Goal: Task Accomplishment & Management: Complete application form

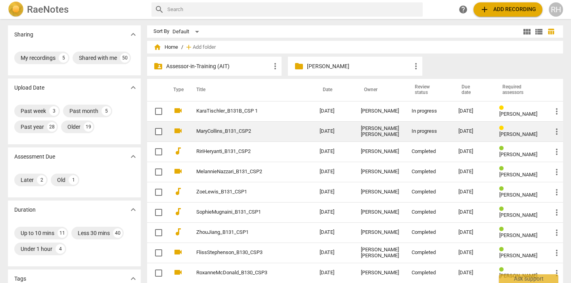
click at [440, 135] on td "In progress" at bounding box center [429, 131] width 47 height 20
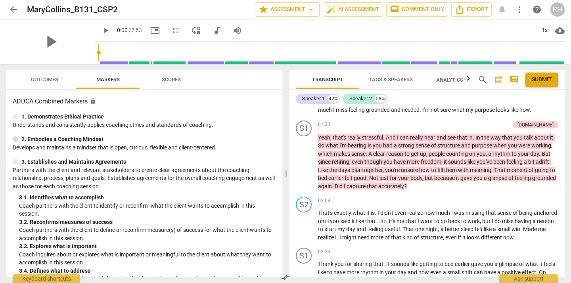
scroll to position [190, 0]
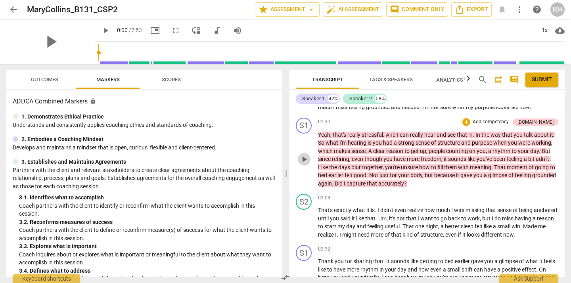
click at [303, 160] on span "play_arrow" at bounding box center [305, 160] width 10 height 10
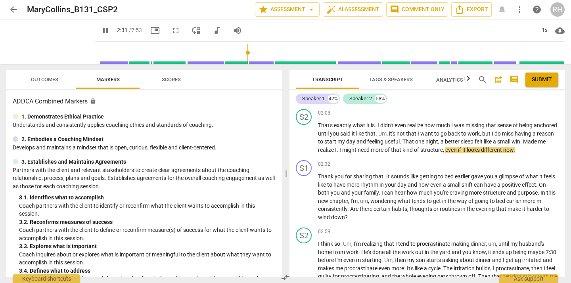
scroll to position [277, 0]
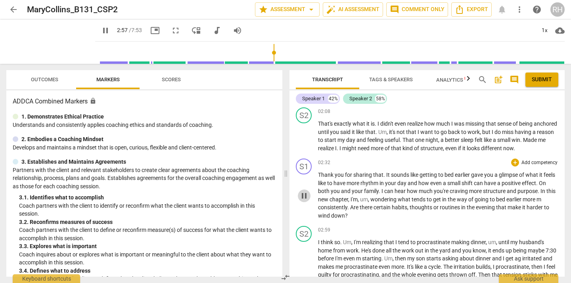
click at [304, 200] on span "pause" at bounding box center [305, 196] width 10 height 10
type input "178"
click at [513, 162] on div "+" at bounding box center [515, 163] width 8 height 8
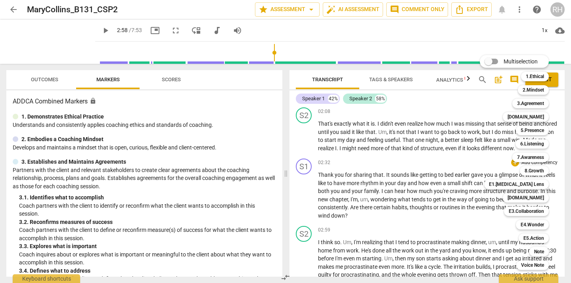
click at [213, 175] on div at bounding box center [285, 141] width 571 height 283
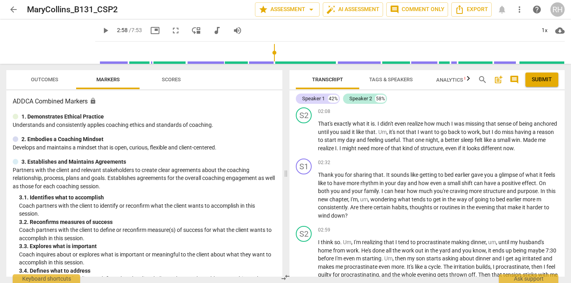
click at [181, 212] on p "Coach partners with the client to identify or reconfirm what the client wants t…" at bounding box center [147, 210] width 257 height 16
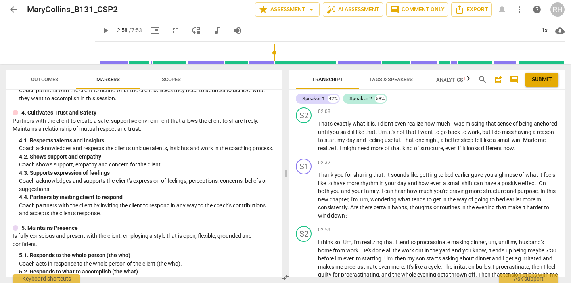
scroll to position [188, 0]
click at [513, 163] on div "+" at bounding box center [515, 163] width 8 height 8
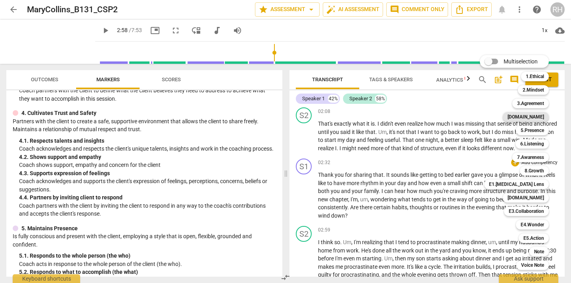
click at [538, 117] on b "[DOMAIN_NAME]" at bounding box center [526, 117] width 37 height 10
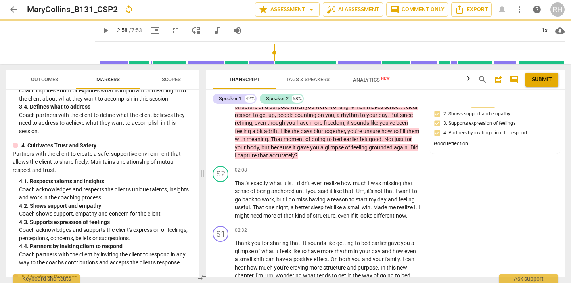
scroll to position [213, 0]
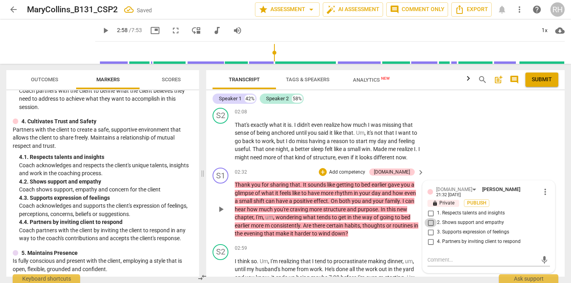
click at [431, 222] on input "2. Shows support and empathy" at bounding box center [431, 223] width 13 height 10
checkbox input "true"
click at [430, 231] on input "3. Supports expression of feelings" at bounding box center [431, 233] width 13 height 10
checkbox input "true"
click at [431, 241] on input "4. Partners by inviting client to respond" at bounding box center [431, 242] width 13 height 10
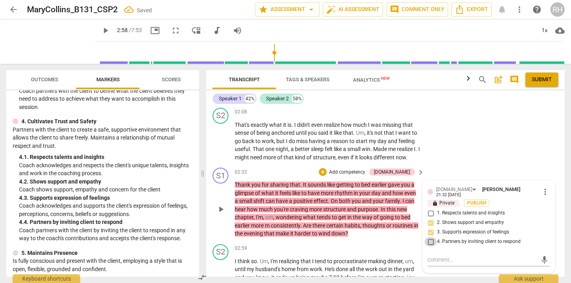
checkbox input "true"
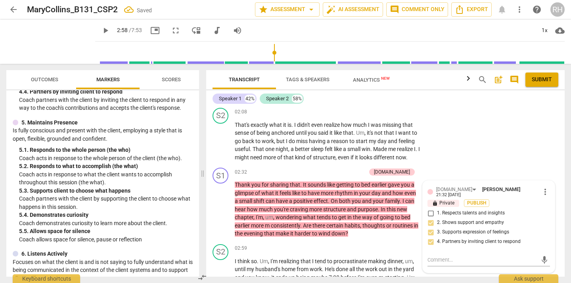
scroll to position [344, 0]
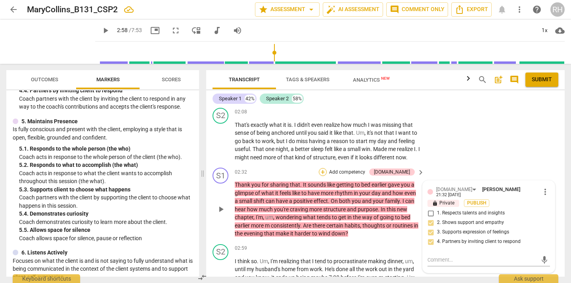
click at [327, 171] on div "+" at bounding box center [323, 172] width 8 height 8
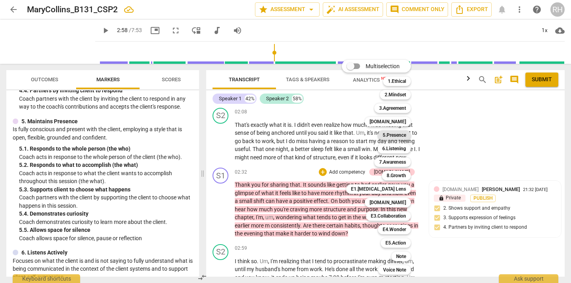
click at [406, 135] on b "5.Presence" at bounding box center [394, 136] width 23 height 10
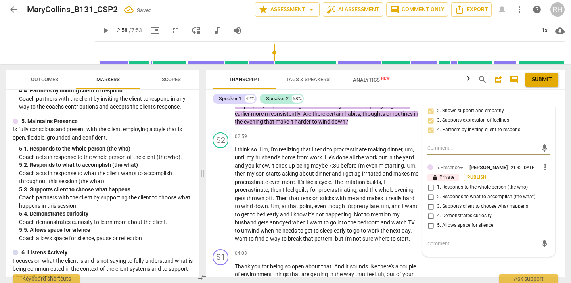
scroll to position [460, 0]
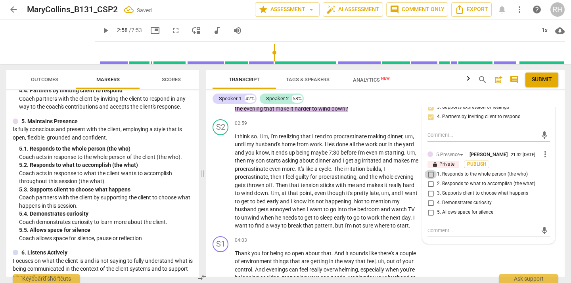
click at [430, 179] on input "1. Responds to the whole person (the who)" at bounding box center [431, 175] width 13 height 10
checkbox input "true"
click at [430, 204] on input "4. Demonstrates curiosity" at bounding box center [431, 203] width 13 height 10
checkbox input "true"
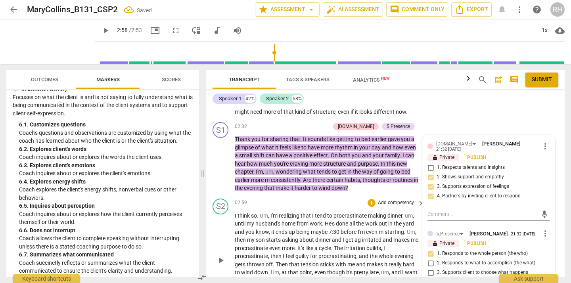
scroll to position [379, 0]
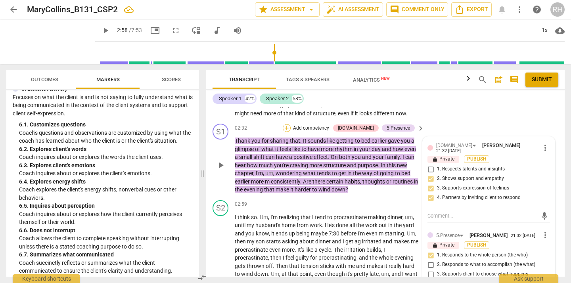
click at [291, 128] on div "+" at bounding box center [287, 128] width 8 height 8
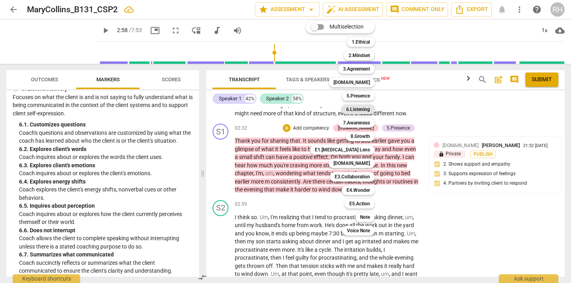
click at [363, 111] on b "6.Listening" at bounding box center [358, 110] width 24 height 10
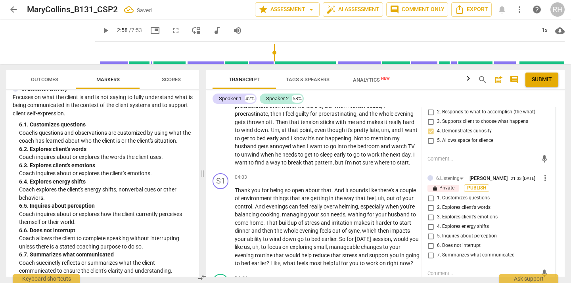
scroll to position [533, 0]
click at [430, 202] on input "1. Customizes questions" at bounding box center [431, 197] width 13 height 10
checkbox input "true"
click at [429, 221] on input "3. Explores client's emotions" at bounding box center [431, 216] width 13 height 10
checkbox input "true"
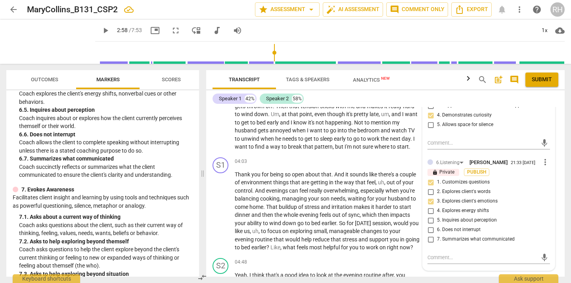
scroll to position [548, 0]
click at [430, 243] on input "7. Summarizes what communicated" at bounding box center [431, 239] width 13 height 10
checkbox input "true"
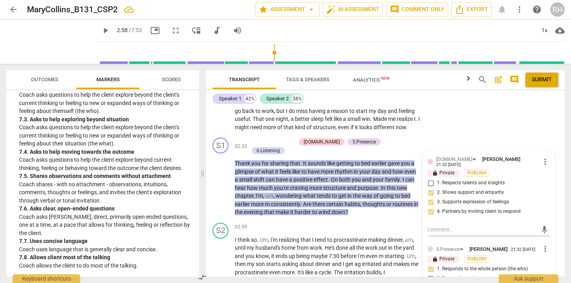
scroll to position [362, 0]
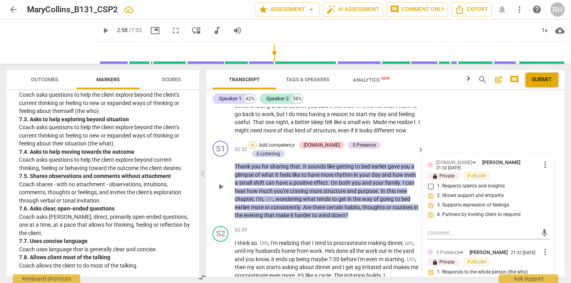
click at [257, 144] on div "+" at bounding box center [253, 145] width 8 height 8
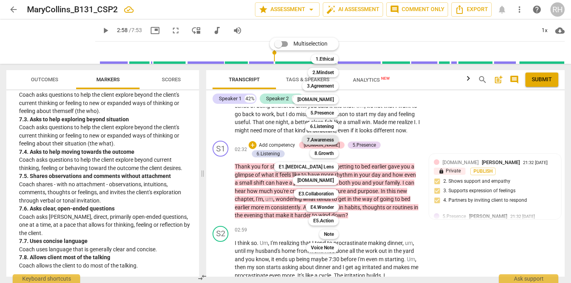
click at [320, 139] on b "7.Awareness" at bounding box center [320, 140] width 27 height 10
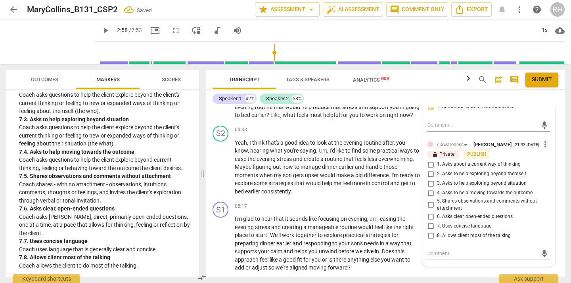
scroll to position [684, 0]
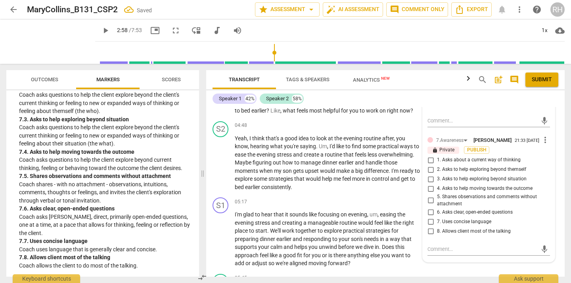
click at [430, 217] on input "6. Asks clear, open-ended questions" at bounding box center [431, 213] width 13 height 10
checkbox input "true"
click at [434, 253] on textarea at bounding box center [483, 250] width 110 height 8
type textarea "Y"
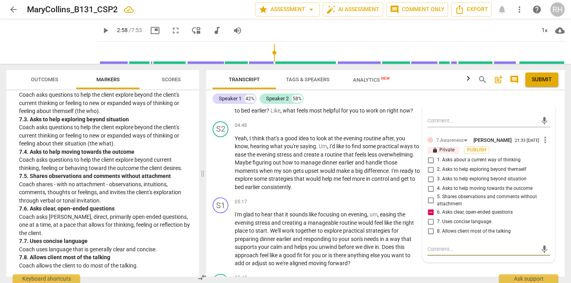
type textarea "Y"
type textarea "Yo"
type textarea "You"
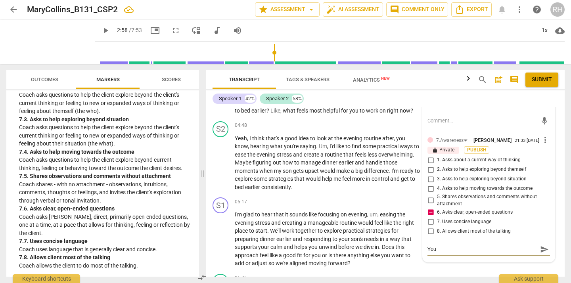
type textarea "Your"
type textarea "You"
type textarea "Yo"
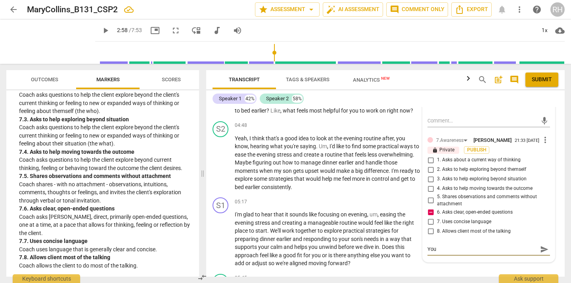
type textarea "Yo"
type textarea "Y"
type textarea "T"
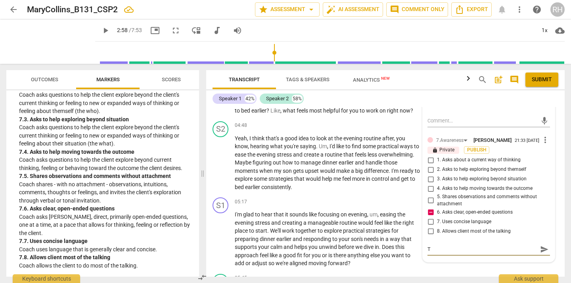
type textarea "To"
type textarea "Too"
type textarea "To"
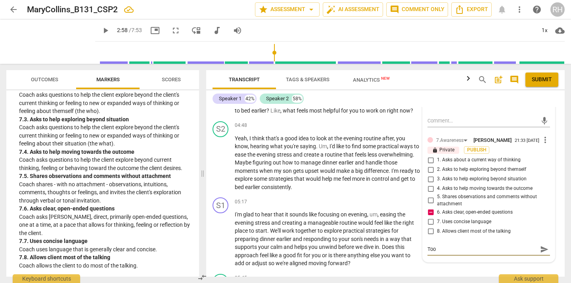
type textarea "To"
type textarea "T"
type textarea "R"
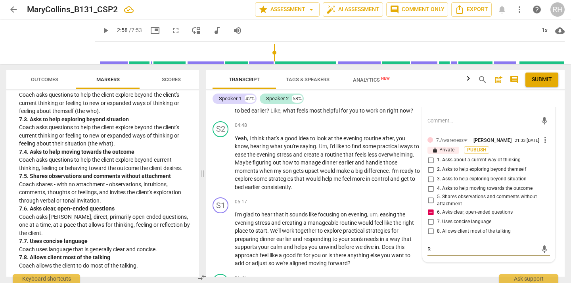
type textarea "Re"
type textarea "Ref"
type textarea "Refl"
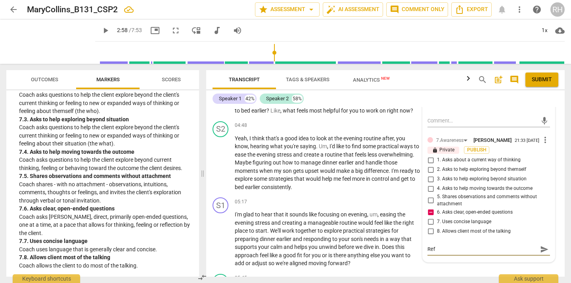
type textarea "Refl"
type textarea "Refle"
type textarea "Reflec"
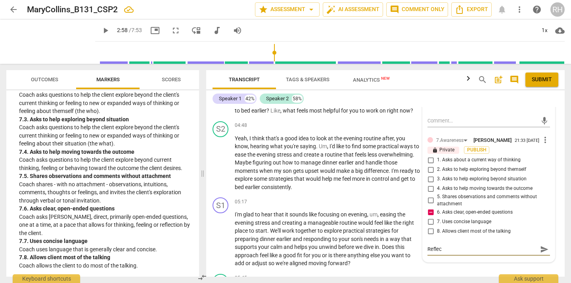
type textarea "Reflect"
type textarea "Reflecti"
type textarea "Reflectin"
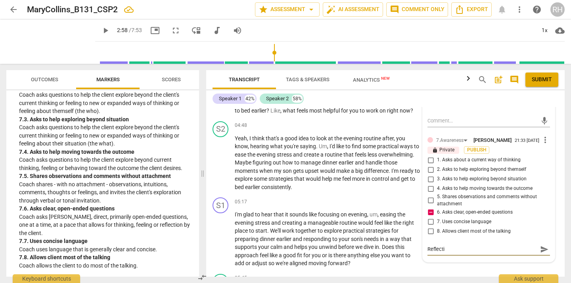
type textarea "Reflectin"
type textarea "Reflecting"
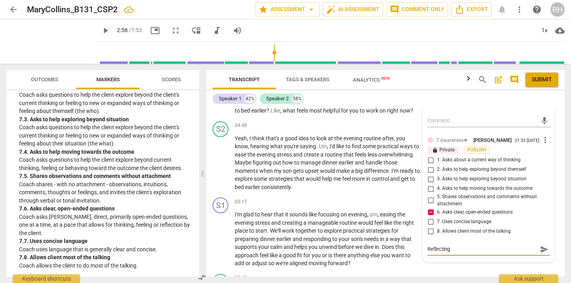
type textarea "Reflecting a"
type textarea "Reflecting an"
type textarea "Reflecting and"
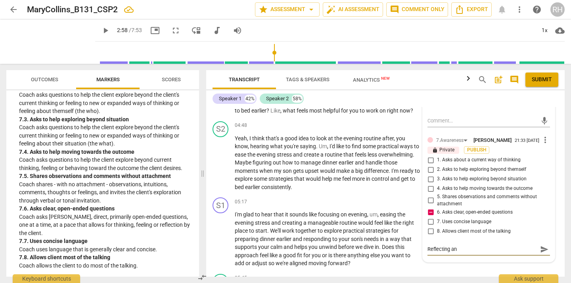
type textarea "Reflecting and"
type textarea "Reflecting and s"
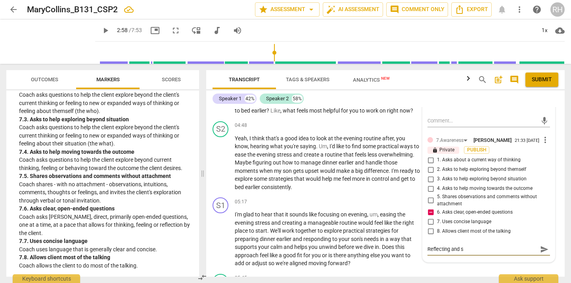
type textarea "Reflecting and su"
type textarea "Reflecting and sum"
type textarea "Reflecting and summ"
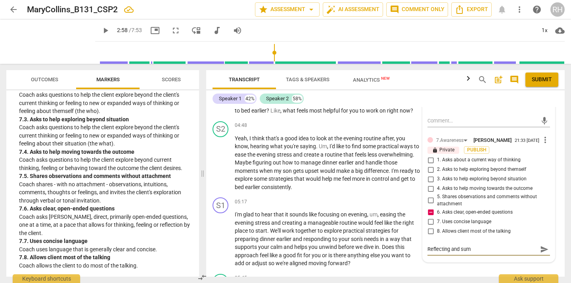
type textarea "Reflecting and summ"
type textarea "Reflecting and summa"
type textarea "Reflecting and [PERSON_NAME]"
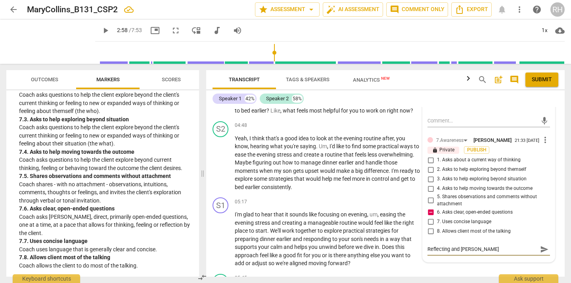
type textarea "Reflecting and summari"
type textarea "Reflecting and summariz"
type textarea "Reflecting and summarizi"
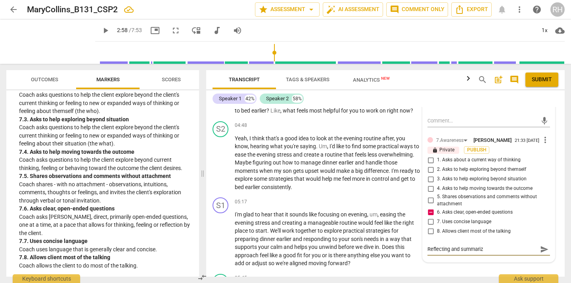
type textarea "Reflecting and summarizi"
type textarea "Reflecting and summarizin"
type textarea "Reflecting and summarizing"
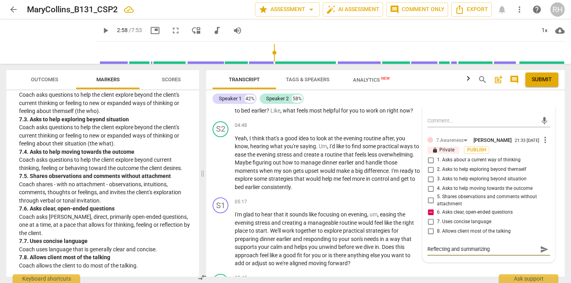
type textarea "Reflecting and summarizing i"
type textarea "Reflecting and summarizing is"
type textarea "Reflecting and summarizing is g"
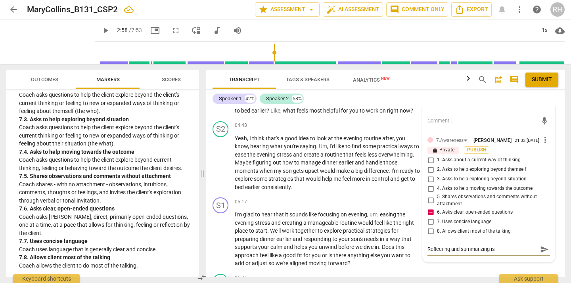
type textarea "Reflecting and summarizing is g"
type textarea "Reflecting and summarizing is go"
type textarea "Reflecting and summarizing is goo"
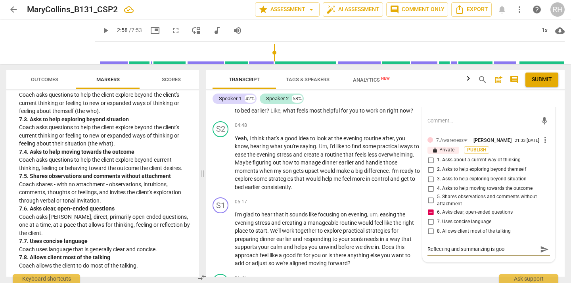
type textarea "Reflecting and summarizing is good"
type textarea "Reflecting and summarizing is good a"
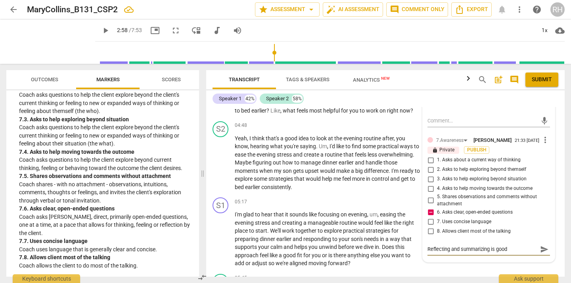
type textarea "Reflecting and summarizing is good a"
type textarea "Reflecting and summarizing is good an"
type textarea "Reflecting and summarizing is good and"
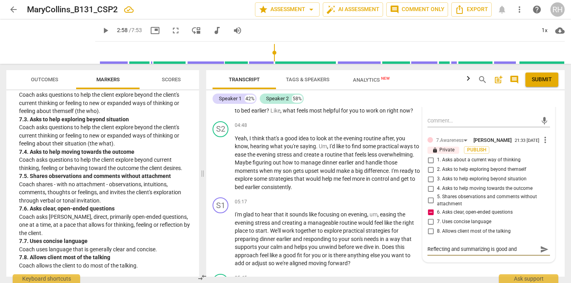
type textarea "Reflecting and summarizing is good and"
type textarea "Reflecting and summarizing is good and s"
type textarea "Reflecting and summarizing is good and sh"
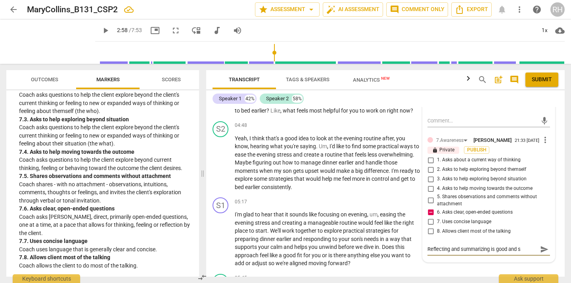
type textarea "Reflecting and summarizing is good and sh"
type textarea "Reflecting and summarizing is good and sho"
type textarea "Reflecting and summarizing is good and shou"
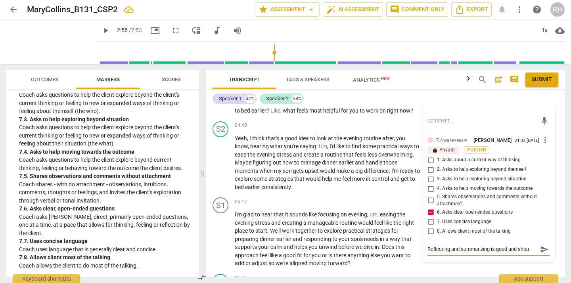
type textarea "Reflecting and summarizing is good and shoul"
type textarea "Reflecting and summarizing is good and should"
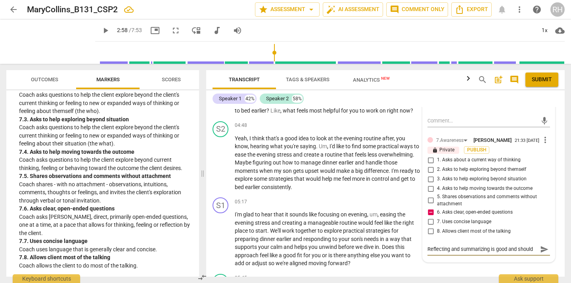
type textarea "Reflecting and summarizing is good and should"
type textarea "Reflecting and summarizing is good and should b"
type textarea "Reflecting and summarizing is good and should be"
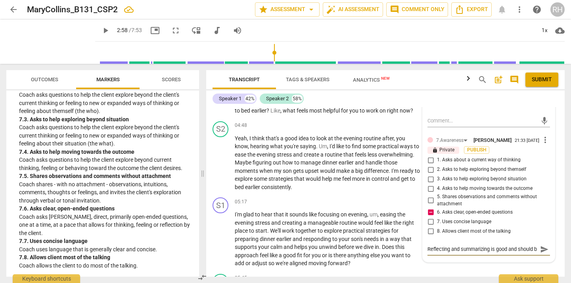
type textarea "Reflecting and summarizing is good and should be"
type textarea "Reflecting and summarizing is good and should be u"
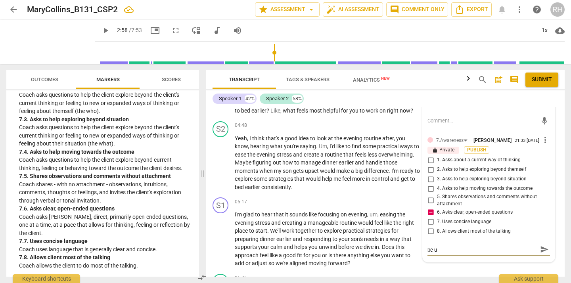
type textarea "Reflecting and summarizing is good and should be us"
type textarea "Reflecting and summarizing is good and should be use"
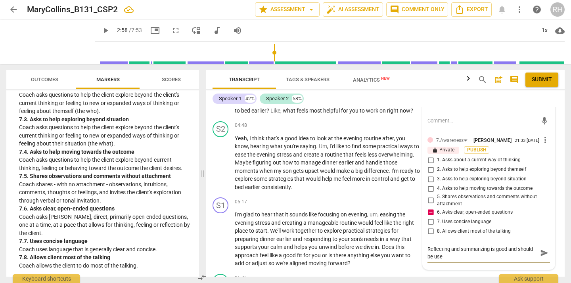
scroll to position [0, 0]
type textarea "Reflecting and summarizing is good and should be used"
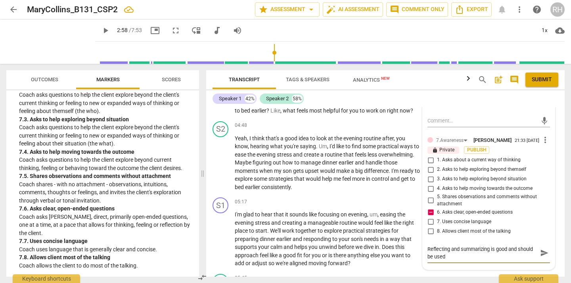
type textarea "Reflecting and summarizing is good and should be used i"
type textarea "Reflecting and summarizing is good and should be used in"
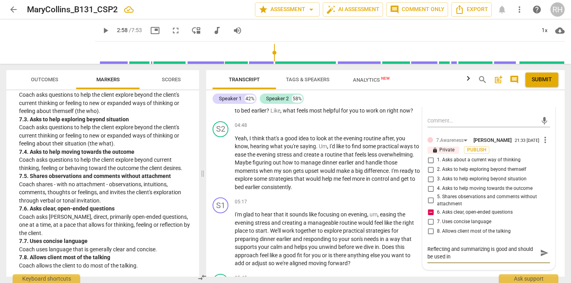
type textarea "Reflecting and summarizing is good and should be used in"
type textarea "Reflecting and summarizing is good and should be used in m"
type textarea "Reflecting and summarizing is good and should be used in mo"
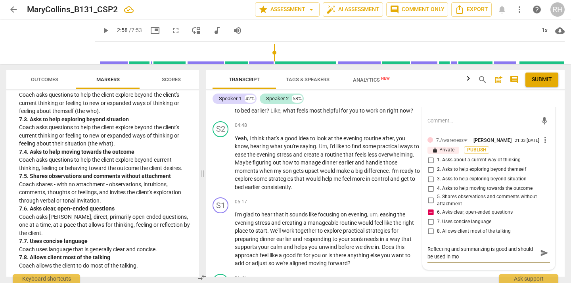
type textarea "Reflecting and summarizing is good and should be used in mod"
type textarea "Reflecting and summarizing is good and should be used in mode"
type textarea "Reflecting and summarizing is good and should be used in moder"
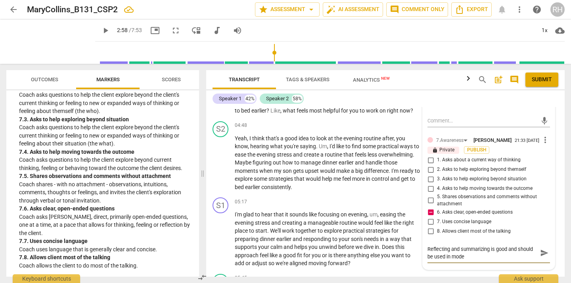
type textarea "Reflecting and summarizing is good and should be used in moder"
type textarea "Reflecting and summarizing is good and should be used in modera"
type textarea "Reflecting and summarizing is good and should be used in moderat"
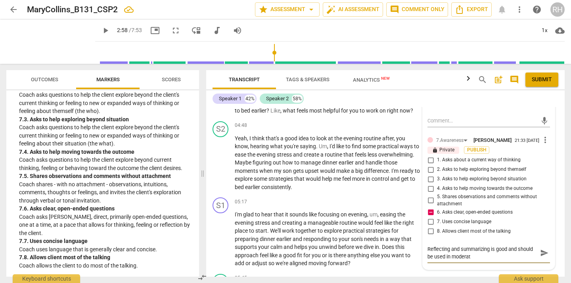
type textarea "Reflecting and summarizing is good and should be used in moderati"
type textarea "Reflecting and summarizing is good and should be used in moderatio"
type textarea "Reflecting and summarizing is good and should be used in moderation"
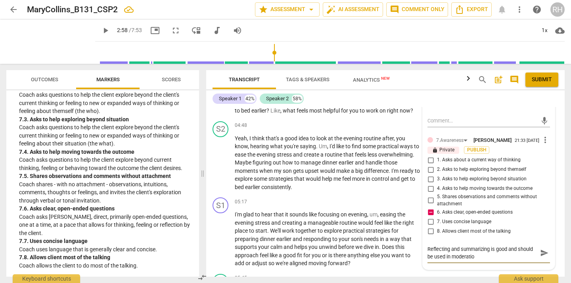
type textarea "Reflecting and summarizing is good and should be used in moderation"
type textarea "Reflecting and summarizing is good and should be used in moderation."
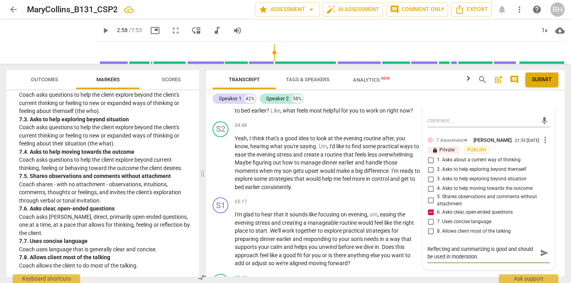
type textarea "Reflecting and summarizing is good and should be used in moderation."
type textarea "Reflecting and summarizing is good and should be used in moderation. Y"
type textarea "Reflecting and summarizing is good and should be used in moderation. Yo"
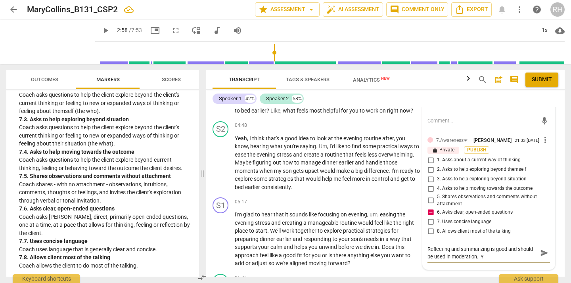
type textarea "Reflecting and summarizing is good and should be used in moderation. Yo"
type textarea "Reflecting and summarizing is good and should be used in moderation. You"
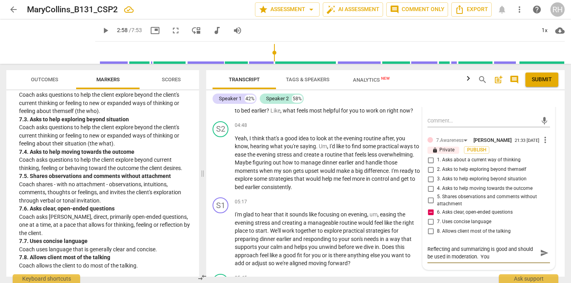
type textarea "Reflecting and summarizing is good and should be used in moderation. You d"
type textarea "Reflecting and summarizing is good and should be used in moderation. You do"
type textarea "Reflecting and summarizing is good and should be used in moderation. You don"
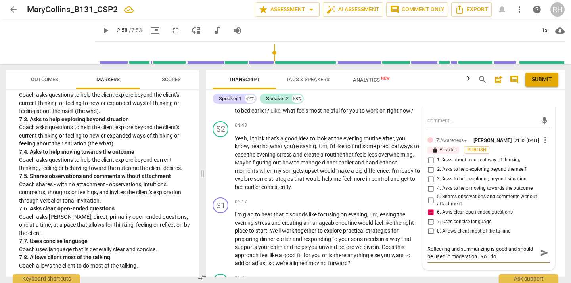
type textarea "Reflecting and summarizing is good and should be used in moderation. You don"
type textarea "Reflecting and summarizing is good and should be used in moderation. You don'"
type textarea "Reflecting and summarizing is good and should be used in moderation. You don't"
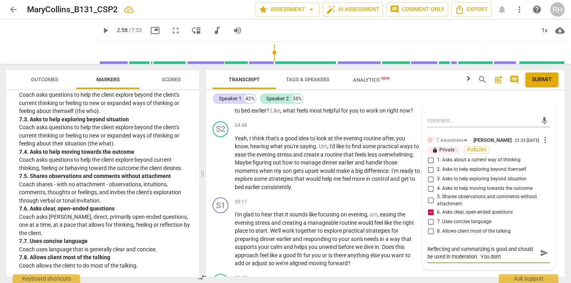
type textarea "Reflecting and summarizing is good and should be used in moderation. You don't"
type textarea "Reflecting and summarizing is good and should be used in moderation. You don't h"
type textarea "Reflecting and summarizing is good and should be used in moderation. You don't …"
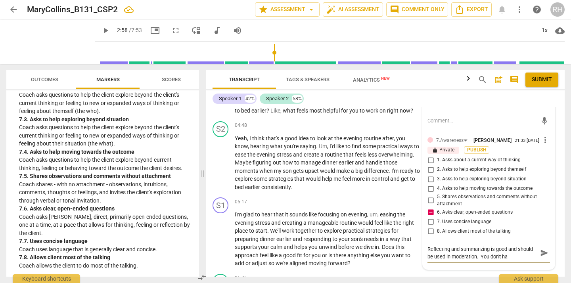
type textarea "Reflecting and summarizing is good and should be used in moderation. You don't …"
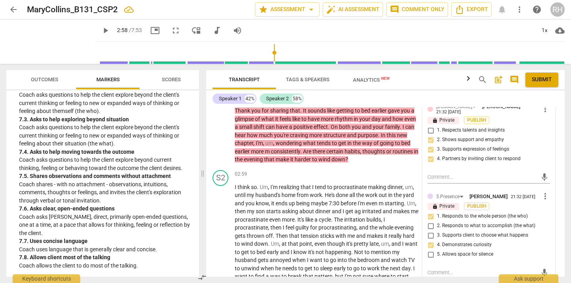
scroll to position [413, 0]
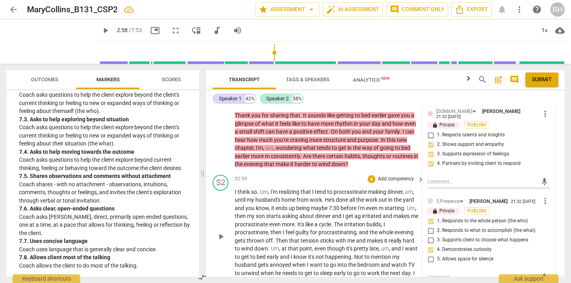
click at [221, 236] on span "play_arrow" at bounding box center [221, 237] width 10 height 10
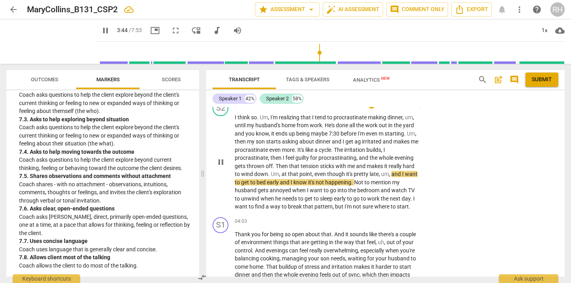
scroll to position [487, 0]
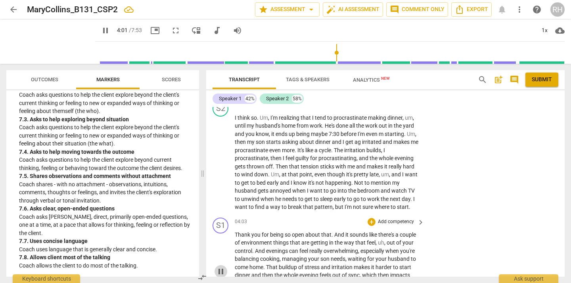
click at [220, 275] on span "pause" at bounding box center [221, 272] width 10 height 10
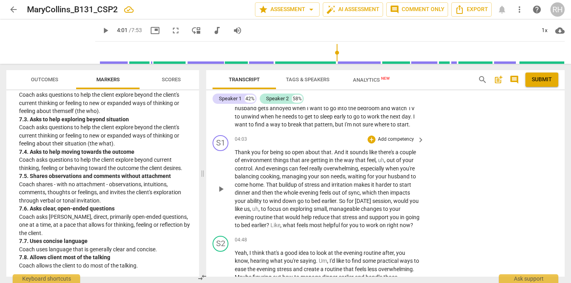
scroll to position [584, 0]
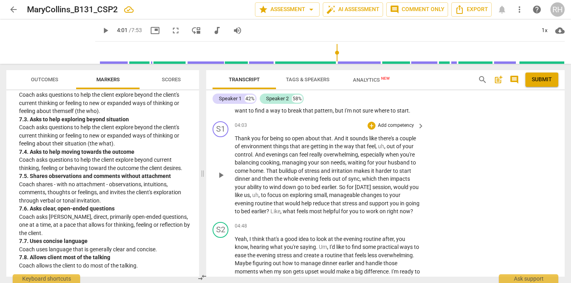
click at [222, 176] on span "play_arrow" at bounding box center [221, 176] width 10 height 10
click at [221, 180] on span "pause" at bounding box center [221, 176] width 10 height 10
click at [372, 126] on div "+" at bounding box center [372, 126] width 8 height 8
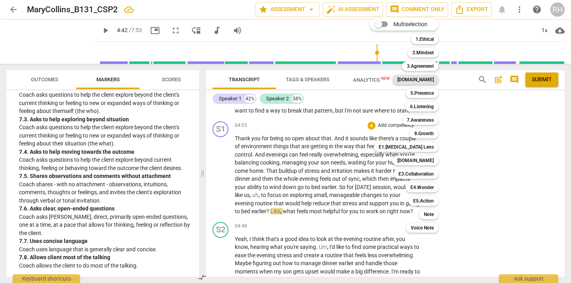
click at [432, 81] on b "[DOMAIN_NAME]" at bounding box center [416, 80] width 37 height 10
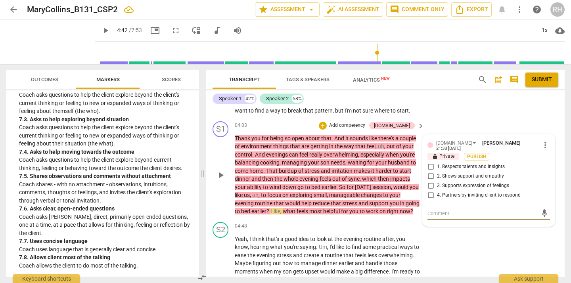
click at [430, 195] on input "4. Partners by inviting client to respond" at bounding box center [431, 196] width 13 height 10
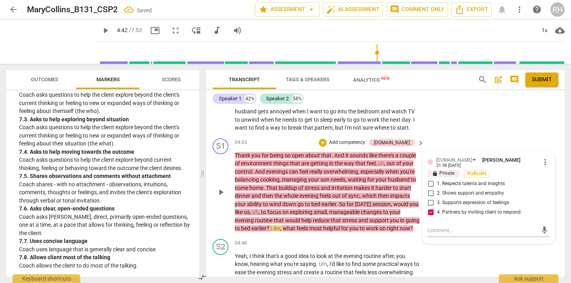
scroll to position [561, 0]
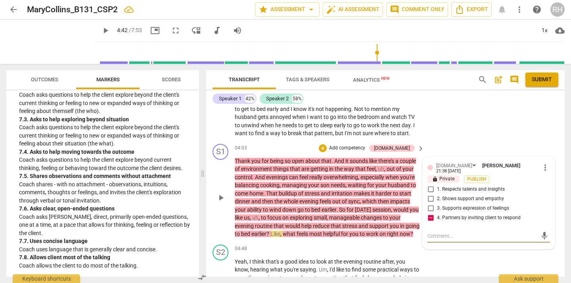
click at [430, 236] on textarea at bounding box center [483, 237] width 110 height 8
click at [429, 219] on input "4. Partners by inviting client to respond" at bounding box center [431, 218] width 13 height 10
click at [429, 220] on input "4. Partners by inviting client to respond" at bounding box center [431, 218] width 13 height 10
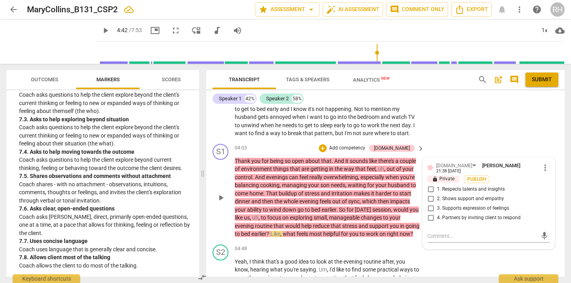
click at [543, 166] on span "more_vert" at bounding box center [546, 168] width 10 height 10
click at [548, 184] on li "Delete" at bounding box center [550, 182] width 27 height 15
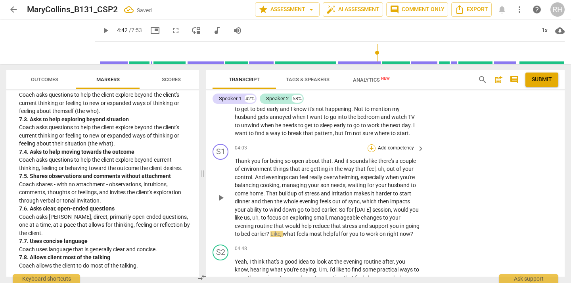
click at [371, 148] on div "+" at bounding box center [372, 148] width 8 height 8
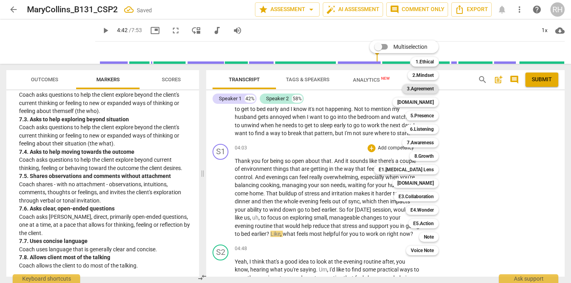
click at [423, 87] on b "3.Agreement" at bounding box center [420, 89] width 27 height 10
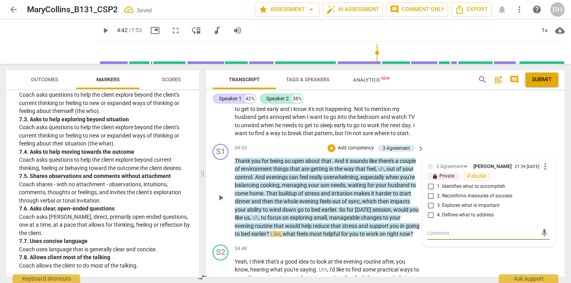
click at [430, 190] on input "1. Identifies what to accomplish" at bounding box center [431, 187] width 13 height 10
click at [430, 191] on input "1. Identifies what to accomplish" at bounding box center [431, 187] width 13 height 10
click at [440, 235] on textarea at bounding box center [483, 234] width 110 height 8
click at [458, 235] on textarea "This is a" at bounding box center [483, 234] width 110 height 8
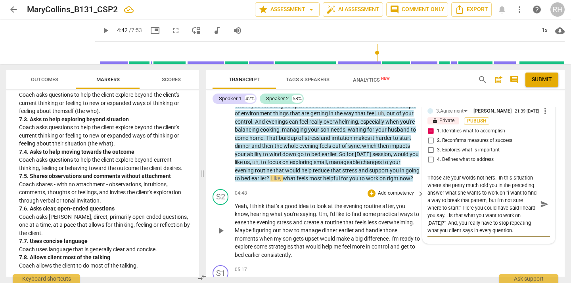
scroll to position [617, 0]
click at [221, 235] on span "play_arrow" at bounding box center [221, 231] width 10 height 10
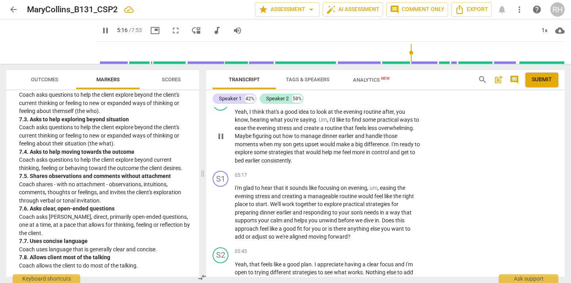
scroll to position [711, 0]
click at [221, 217] on span "pause" at bounding box center [221, 213] width 10 height 10
click at [373, 179] on div "+" at bounding box center [372, 175] width 8 height 8
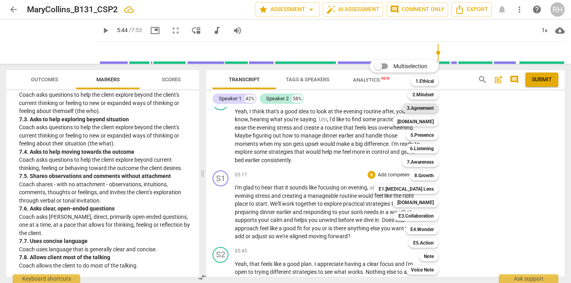
click at [427, 109] on b "3.Agreement" at bounding box center [420, 109] width 27 height 10
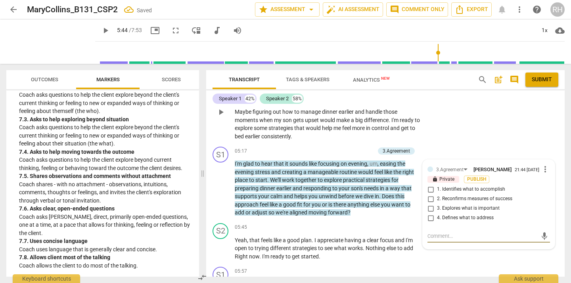
scroll to position [744, 0]
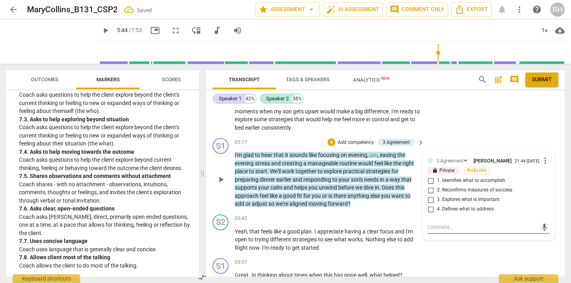
click at [429, 214] on input "4. Defines what to address" at bounding box center [431, 210] width 13 height 10
click at [429, 231] on textarea at bounding box center [483, 228] width 110 height 8
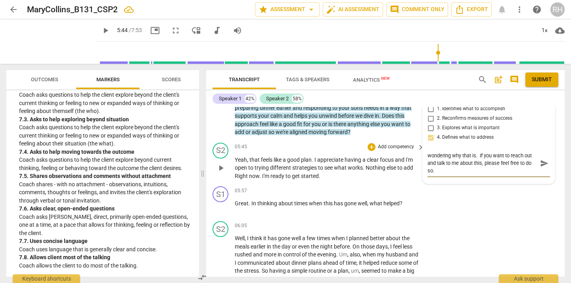
scroll to position [818, 0]
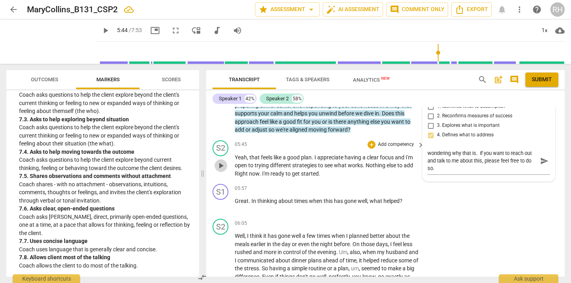
click at [220, 171] on span "play_arrow" at bounding box center [221, 166] width 10 height 10
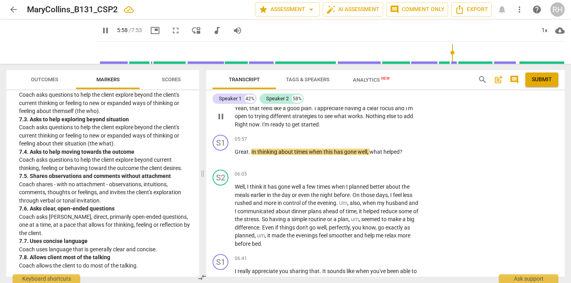
scroll to position [868, 0]
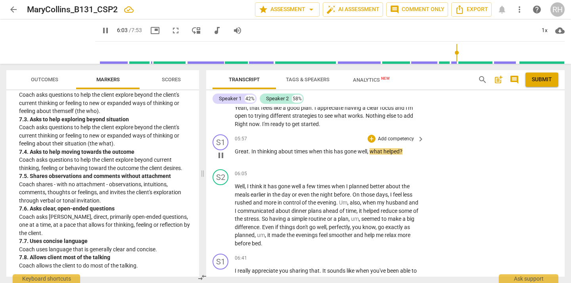
click at [221, 160] on span "pause" at bounding box center [221, 156] width 10 height 10
click at [371, 143] on div "+" at bounding box center [372, 139] width 8 height 8
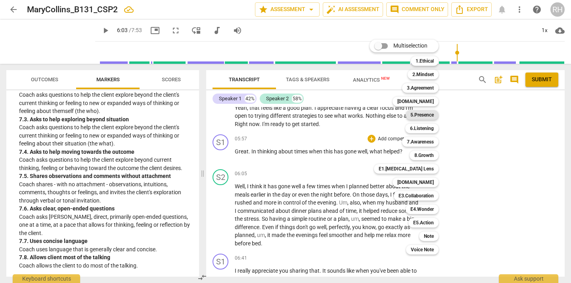
click at [426, 117] on b "5.Presence" at bounding box center [422, 115] width 23 height 10
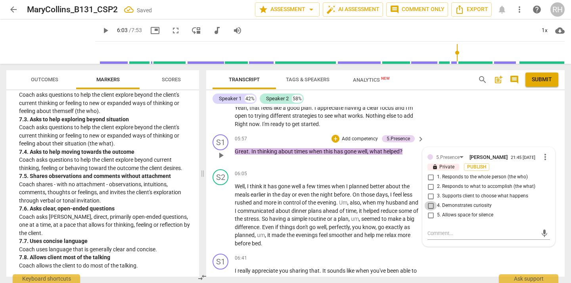
click at [429, 211] on input "4. Demonstrates curiosity" at bounding box center [431, 206] width 13 height 10
click at [334, 143] on div "+" at bounding box center [336, 139] width 8 height 8
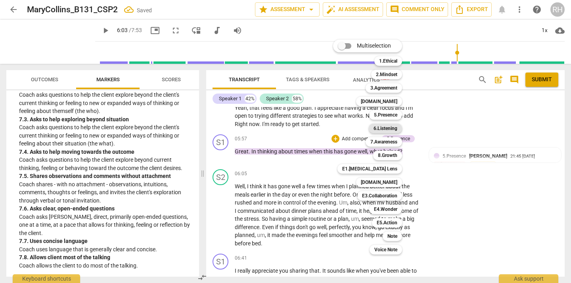
click at [388, 129] on b "6.Listening" at bounding box center [386, 129] width 24 height 10
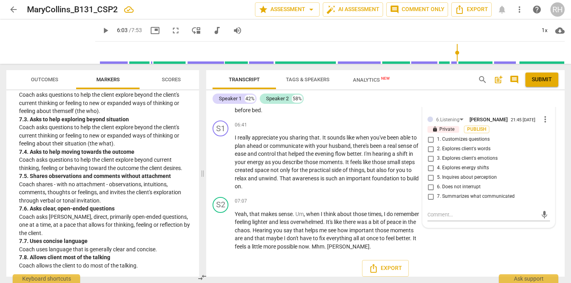
scroll to position [1000, 0]
click at [542, 125] on span "more_vert" at bounding box center [546, 120] width 10 height 10
click at [546, 146] on li "Delete" at bounding box center [550, 147] width 27 height 15
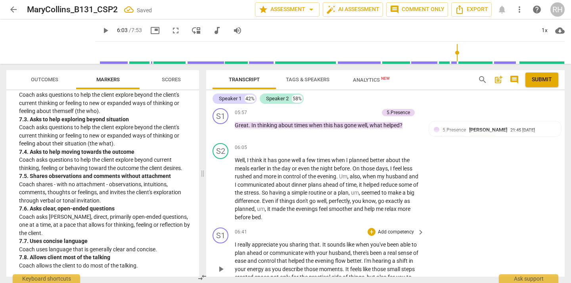
scroll to position [894, 0]
click at [336, 117] on div "+" at bounding box center [336, 113] width 8 height 8
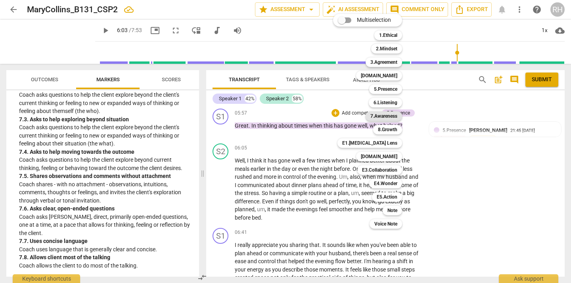
click at [386, 115] on b "7.Awareness" at bounding box center [384, 116] width 27 height 10
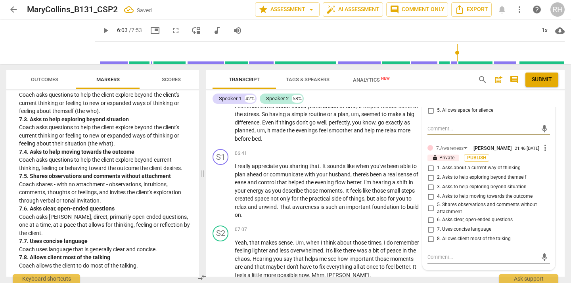
scroll to position [974, 0]
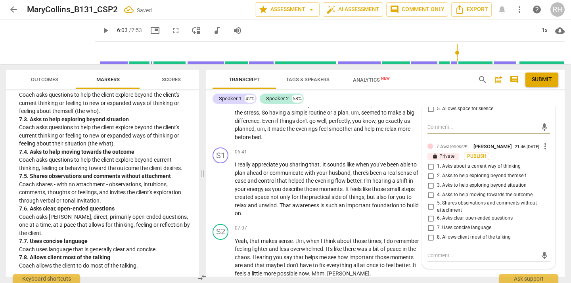
click at [429, 223] on input "6. Asks clear, open-ended questions" at bounding box center [431, 219] width 13 height 10
click at [430, 233] on input "7. Uses concise language" at bounding box center [431, 228] width 13 height 10
click at [431, 200] on input "4. Asks to help moving towards the outcome" at bounding box center [431, 195] width 13 height 10
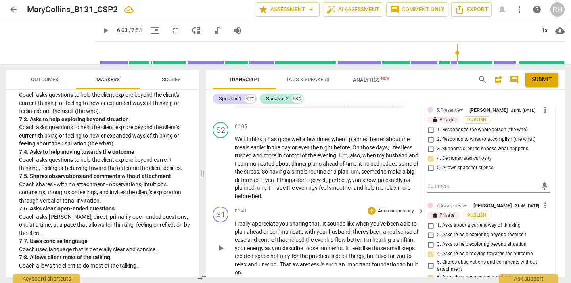
scroll to position [912, 0]
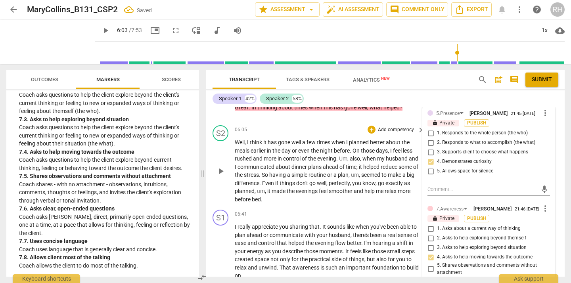
click at [217, 176] on span "play_arrow" at bounding box center [221, 172] width 10 height 10
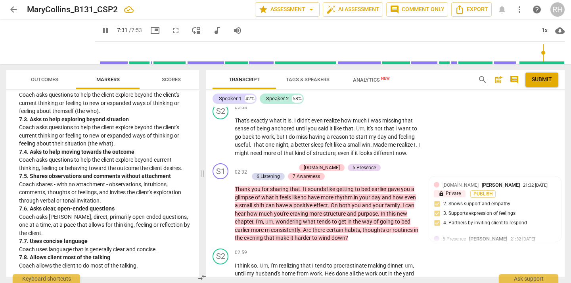
scroll to position [0, 0]
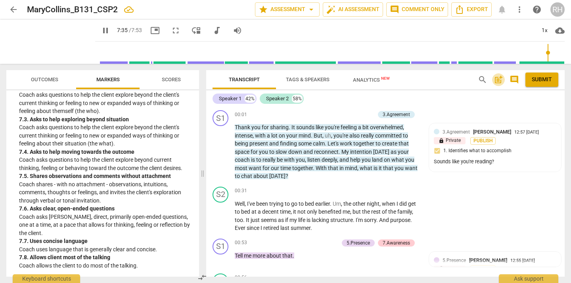
click at [499, 81] on span "post_add" at bounding box center [499, 80] width 10 height 10
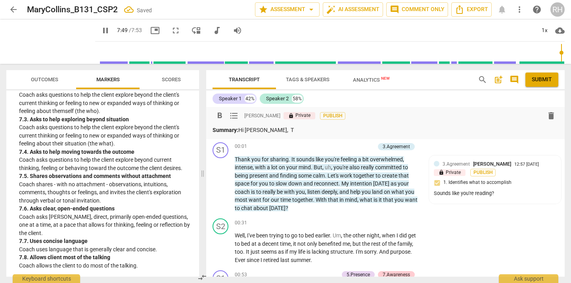
click at [277, 128] on p "Summary: Hi [PERSON_NAME]" at bounding box center [386, 130] width 346 height 8
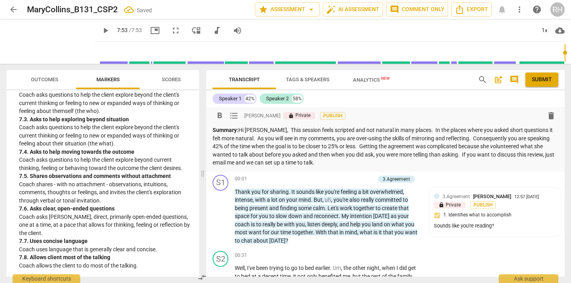
click at [540, 81] on span "Submit" at bounding box center [542, 80] width 20 height 8
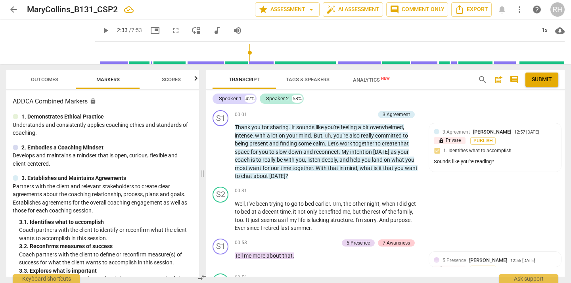
scroll to position [320, 0]
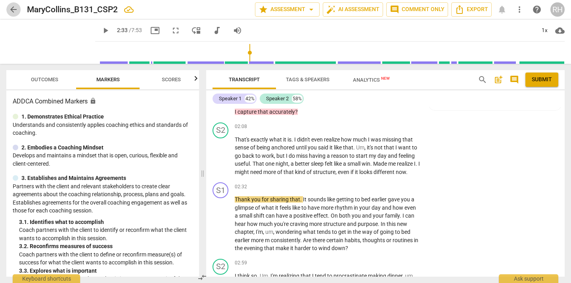
click at [16, 10] on span "arrow_back" at bounding box center [14, 10] width 10 height 10
